Goal: Task Accomplishment & Management: Use online tool/utility

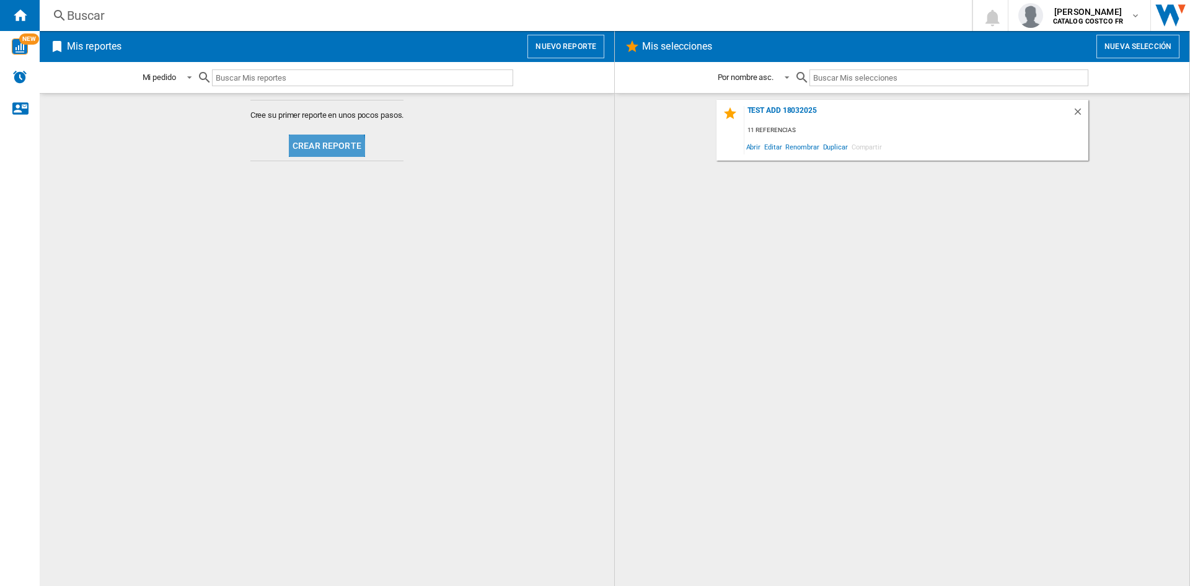
click at [313, 149] on button "Crear reporte" at bounding box center [327, 146] width 76 height 22
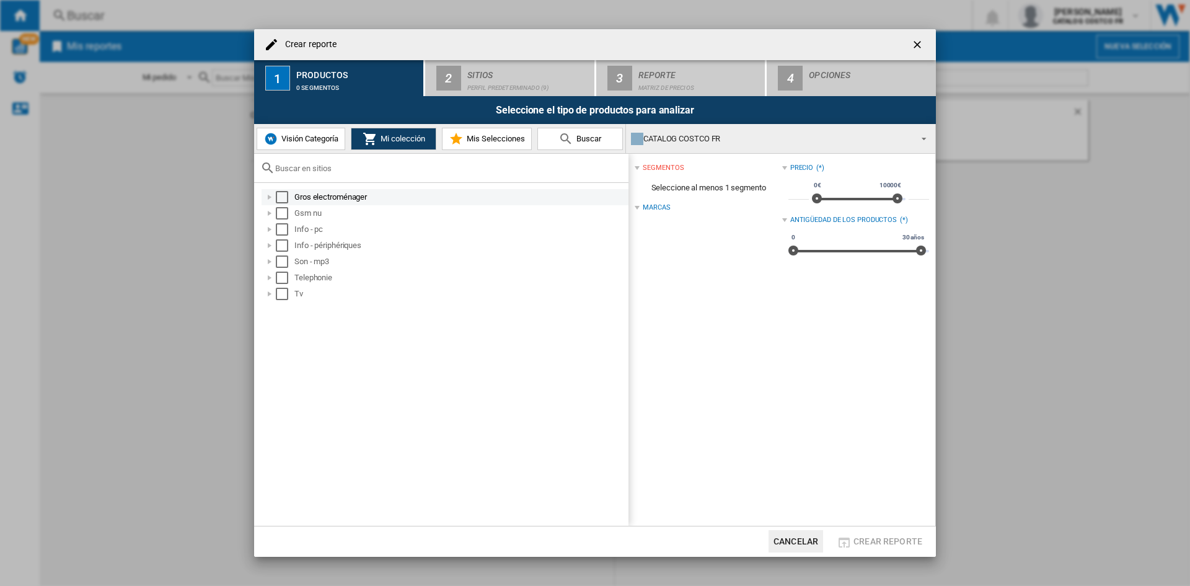
click at [287, 197] on div "Select" at bounding box center [282, 197] width 12 height 12
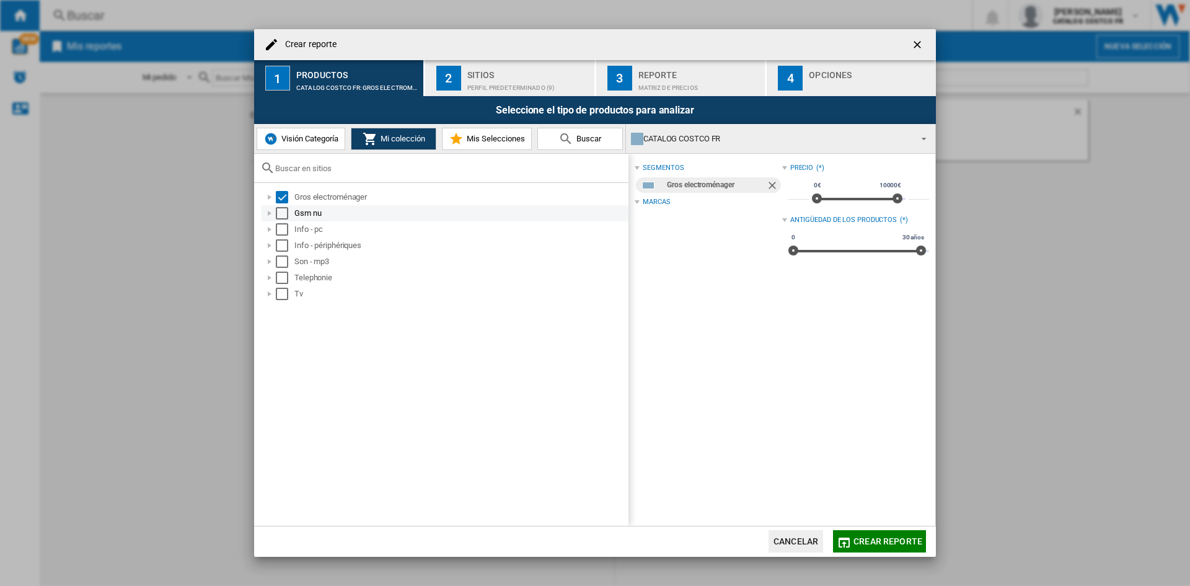
click at [286, 211] on div "Select" at bounding box center [282, 213] width 12 height 12
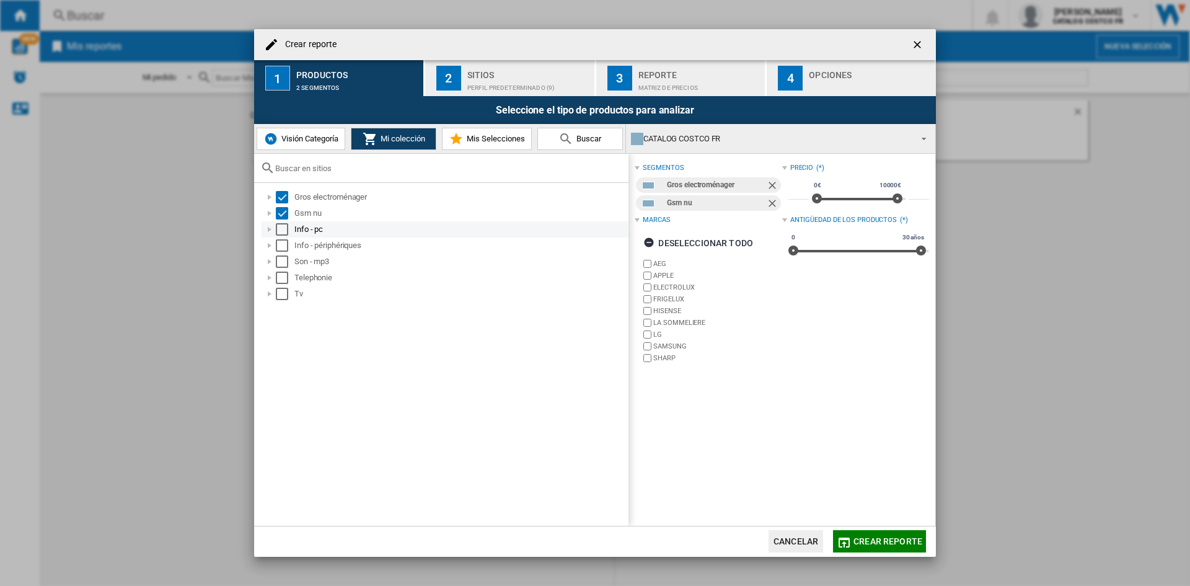
click at [284, 229] on div "Select" at bounding box center [282, 229] width 12 height 12
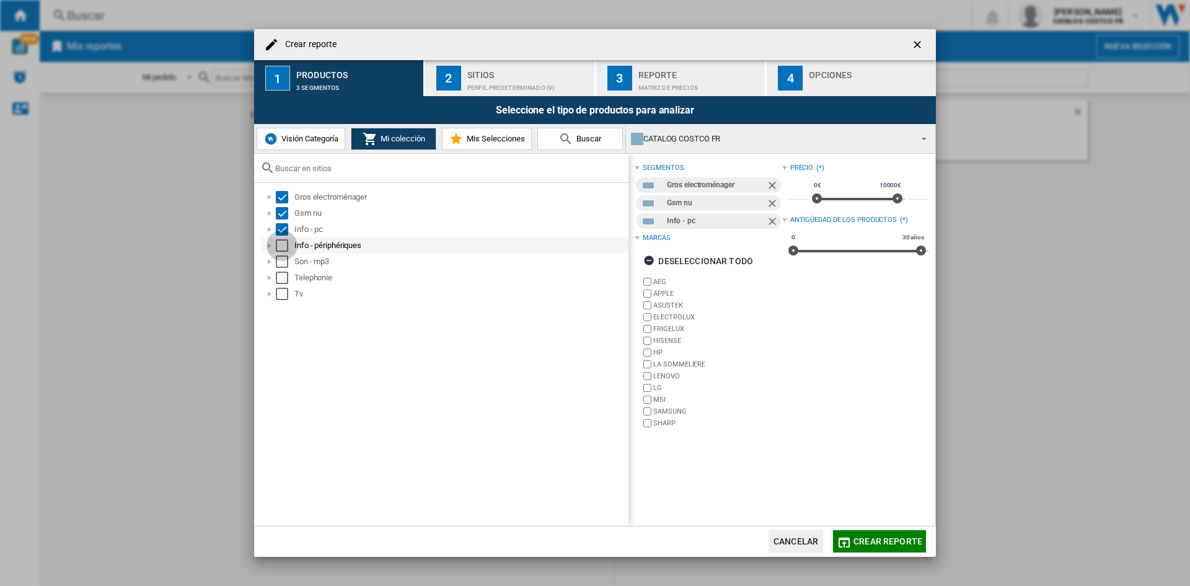
click at [283, 246] on div "Select" at bounding box center [282, 245] width 12 height 12
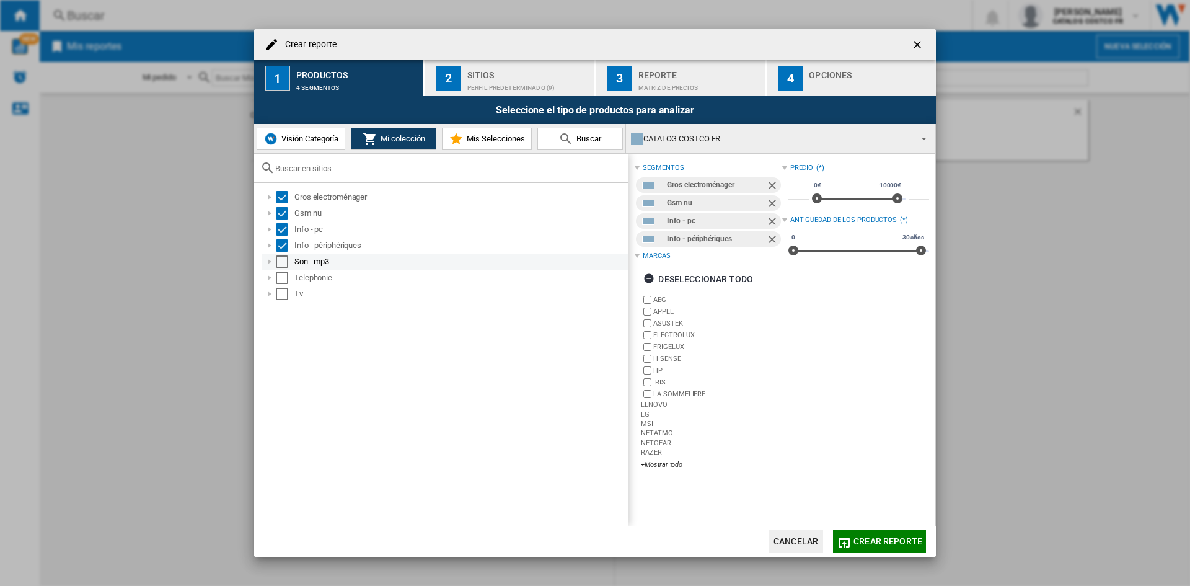
click at [283, 264] on div "Select" at bounding box center [282, 261] width 12 height 12
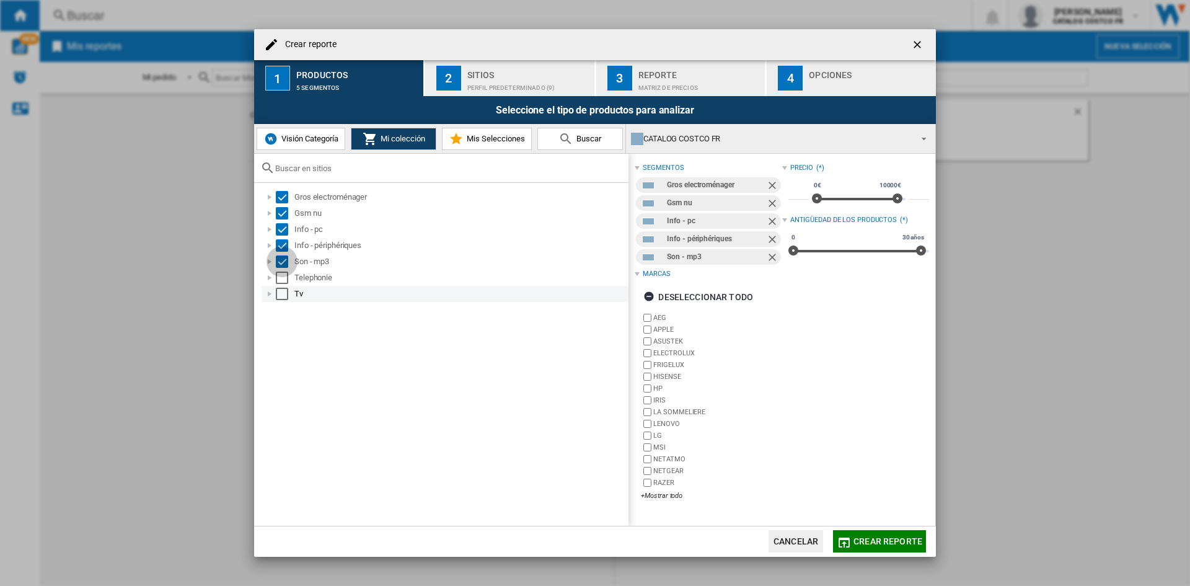
click at [283, 280] on div "Select" at bounding box center [282, 278] width 12 height 12
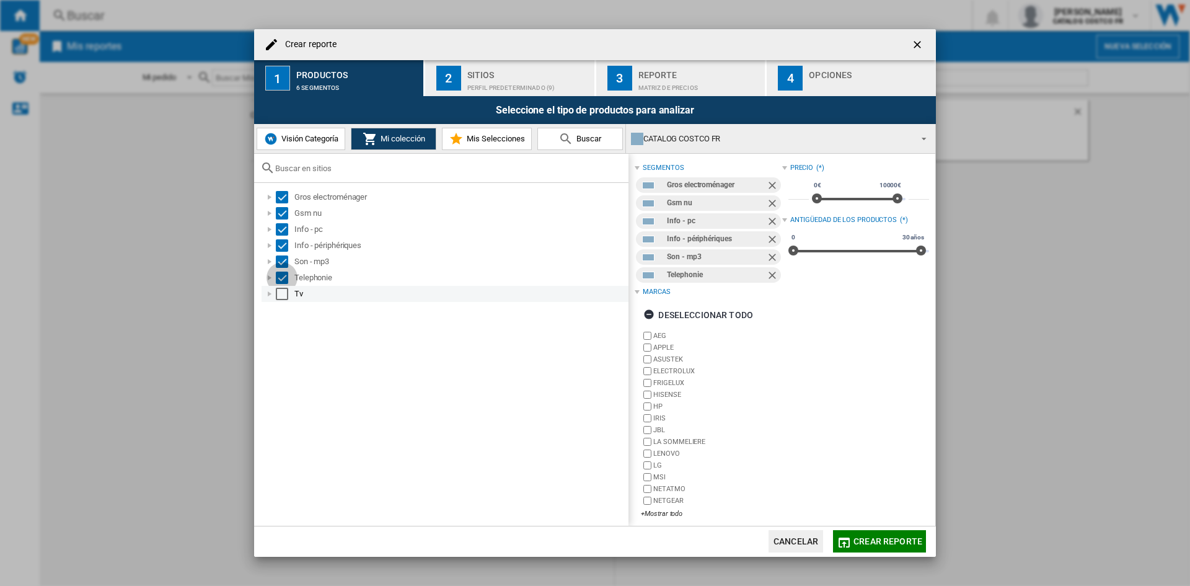
click at [283, 293] on div "Select" at bounding box center [282, 294] width 12 height 12
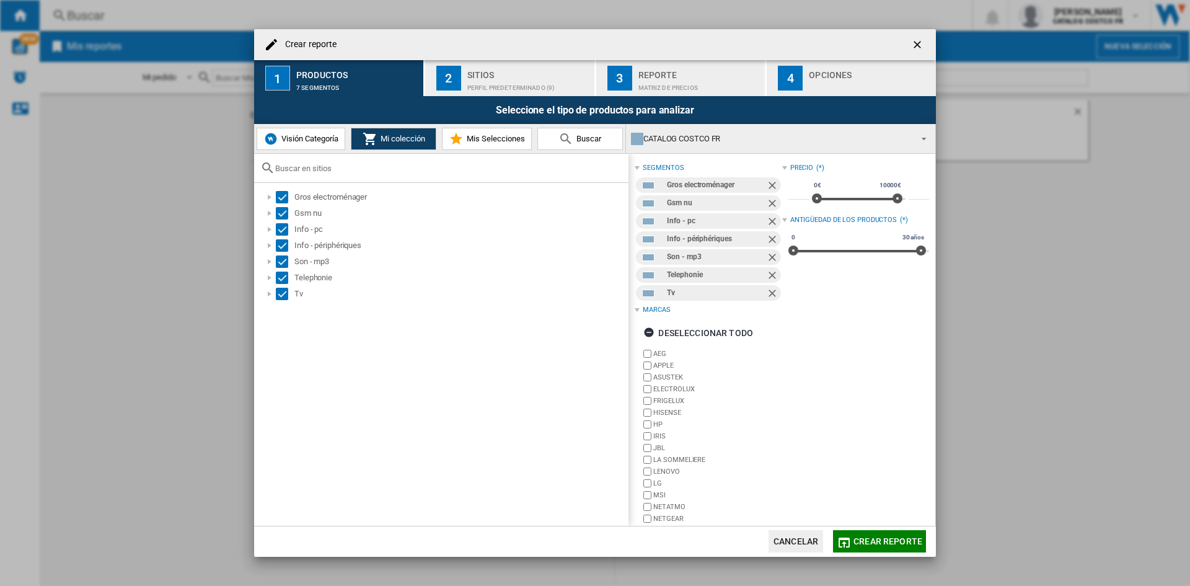
click at [487, 74] on div "Sitios" at bounding box center [529, 71] width 122 height 13
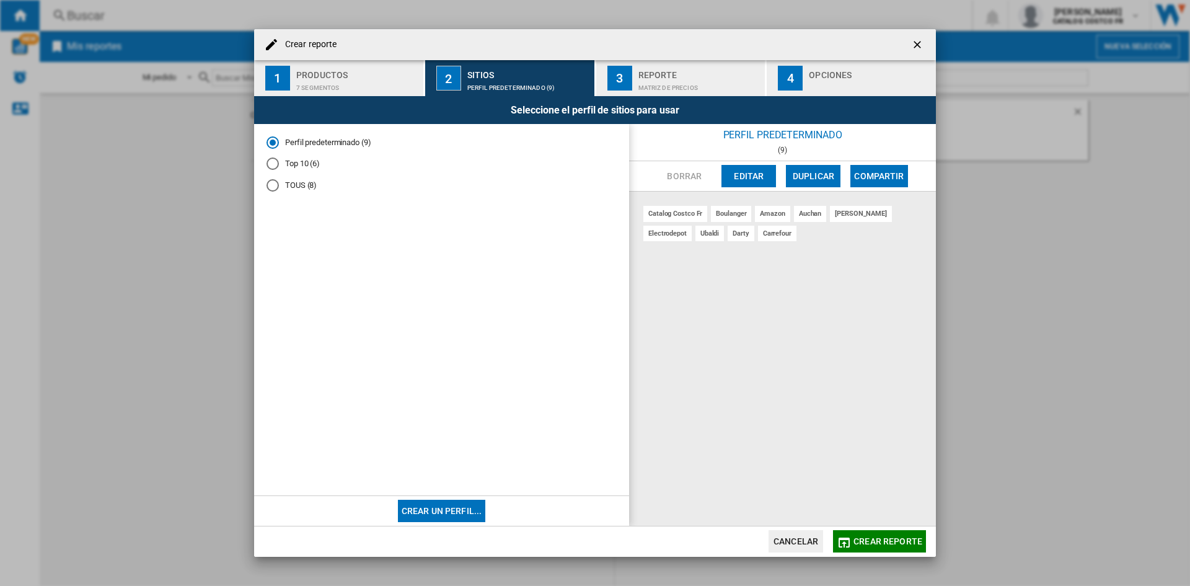
click at [828, 76] on div "Opciones" at bounding box center [870, 71] width 122 height 13
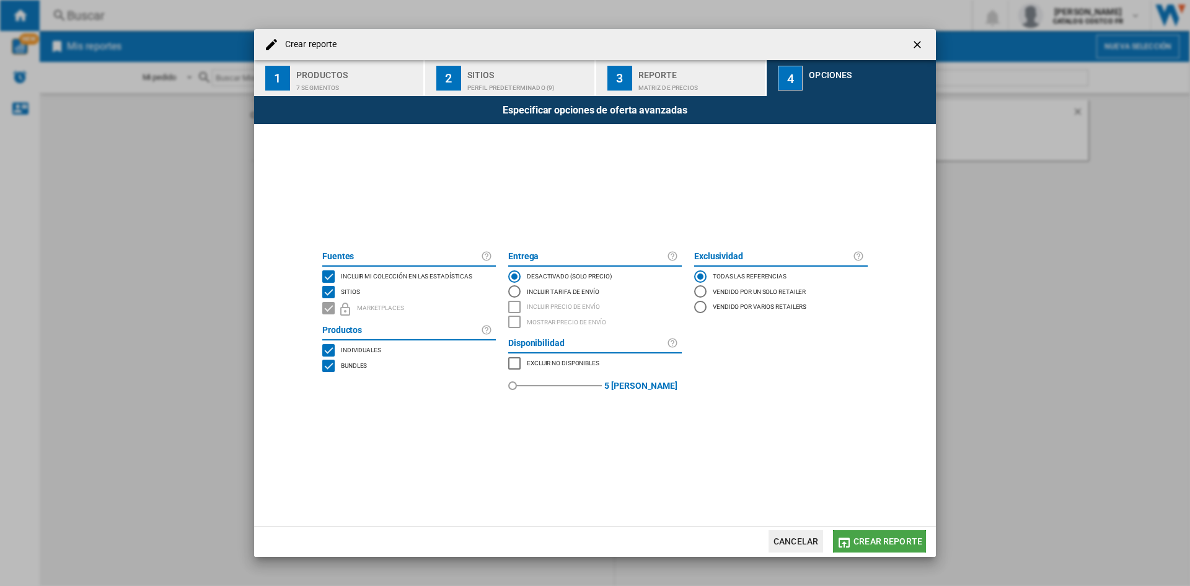
click at [866, 537] on span "Crear reporte" at bounding box center [888, 541] width 69 height 10
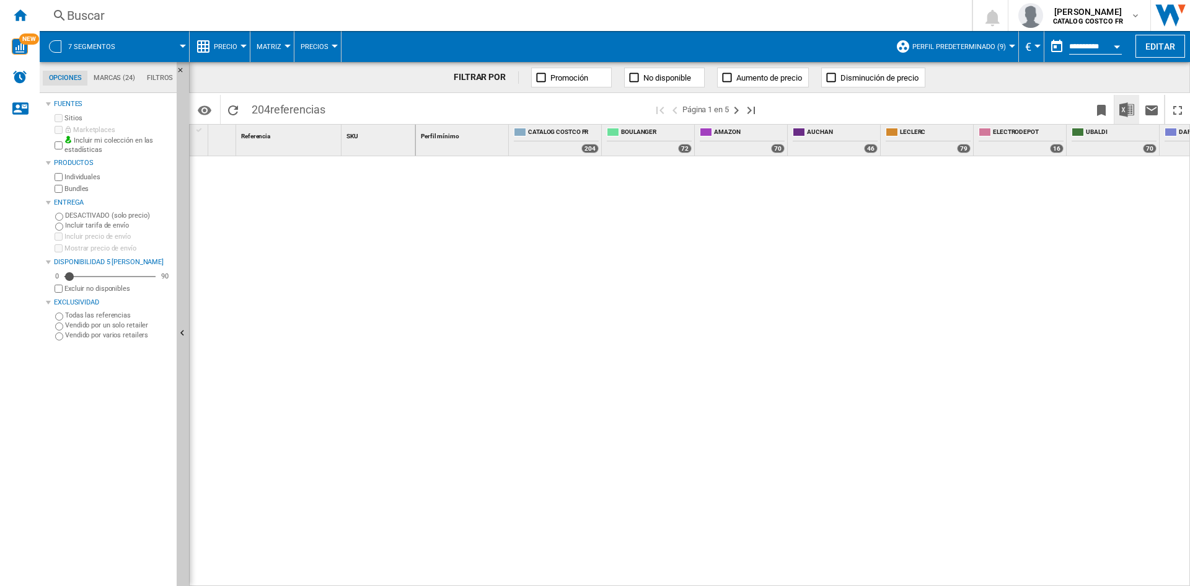
click at [1125, 108] on img "Descargar en Excel" at bounding box center [1127, 109] width 15 height 15
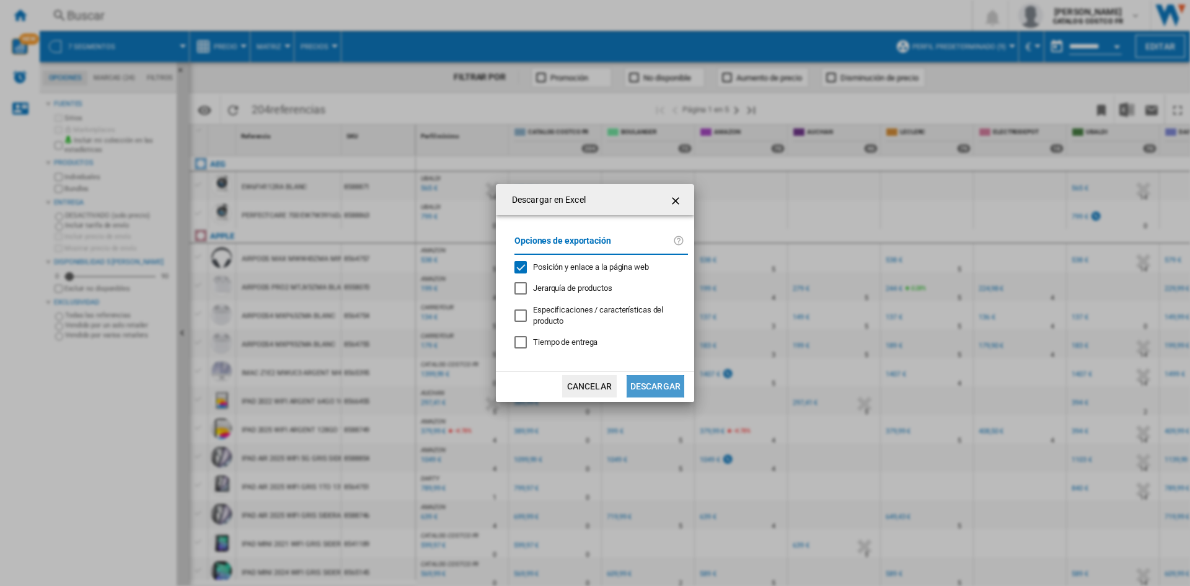
click at [635, 382] on button "Descargar" at bounding box center [656, 386] width 58 height 22
